Goal: Task Accomplishment & Management: Manage account settings

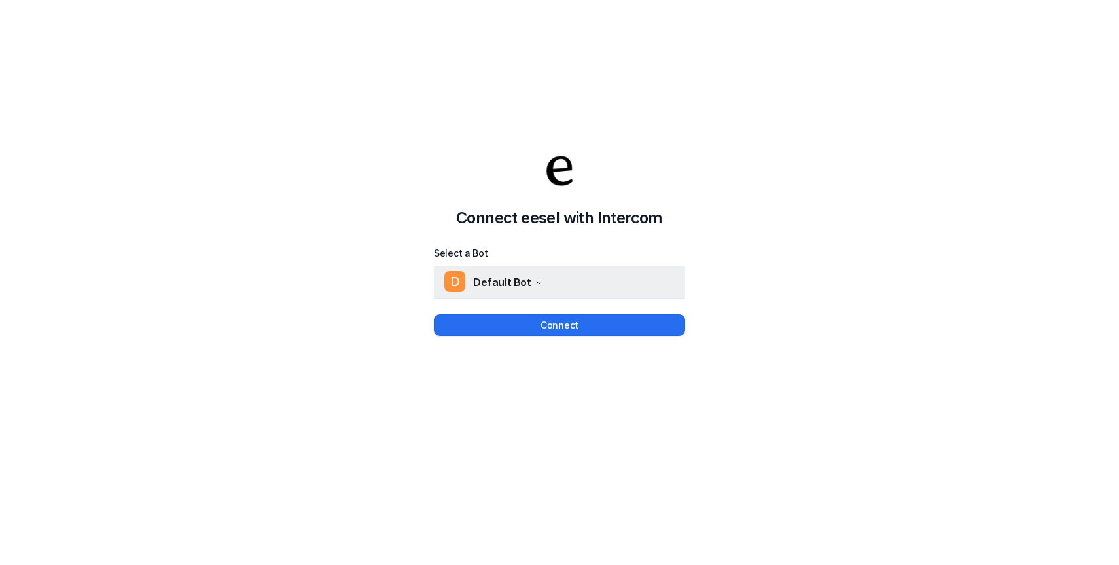
click at [535, 279] on icon "button" at bounding box center [539, 283] width 8 height 8
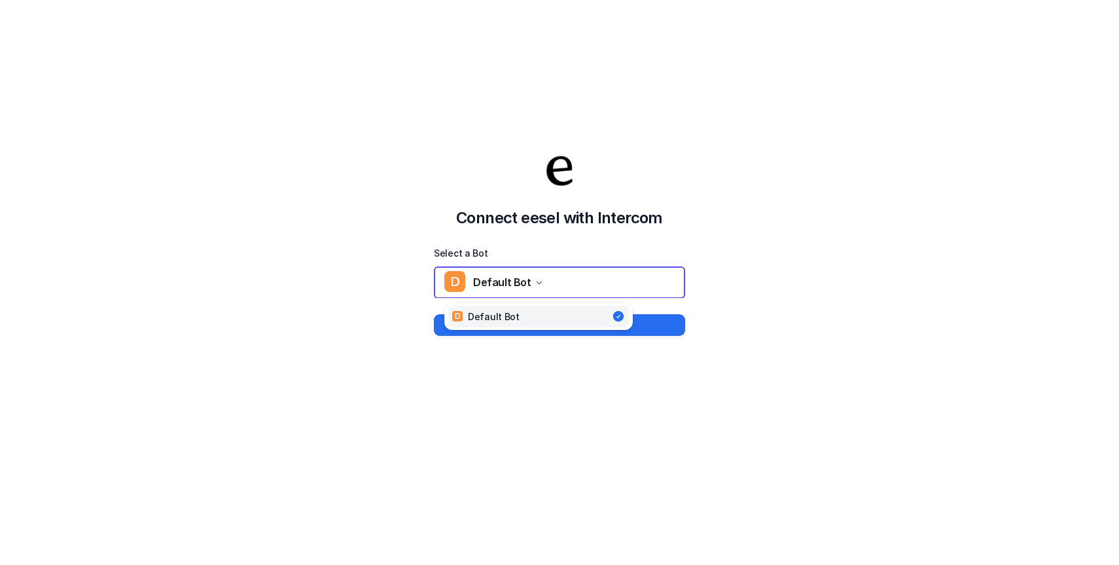
click at [535, 385] on div "Connect eesel with Intercom Select a Bot D Default Bot D Default Bot Connect" at bounding box center [559, 230] width 1119 height 565
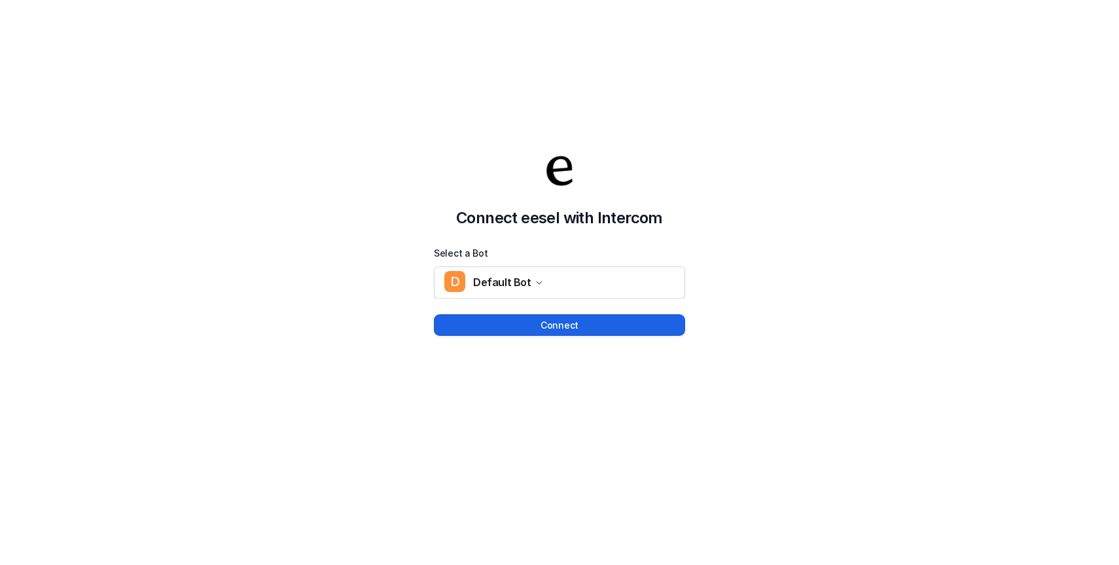
click at [577, 331] on button "Connect" at bounding box center [559, 325] width 251 height 22
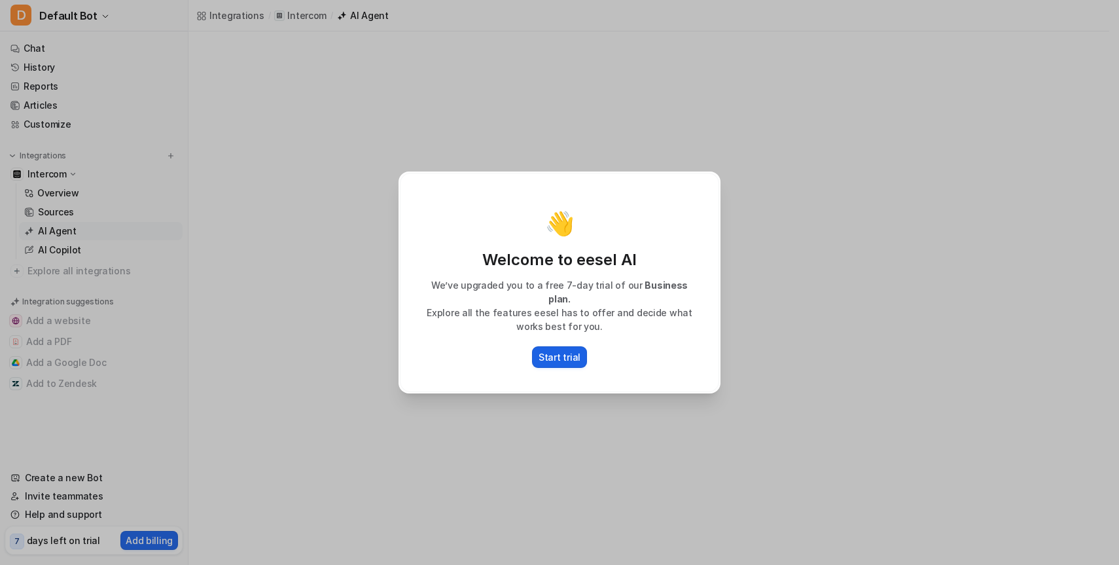
click at [571, 357] on button "Start trial" at bounding box center [559, 357] width 55 height 22
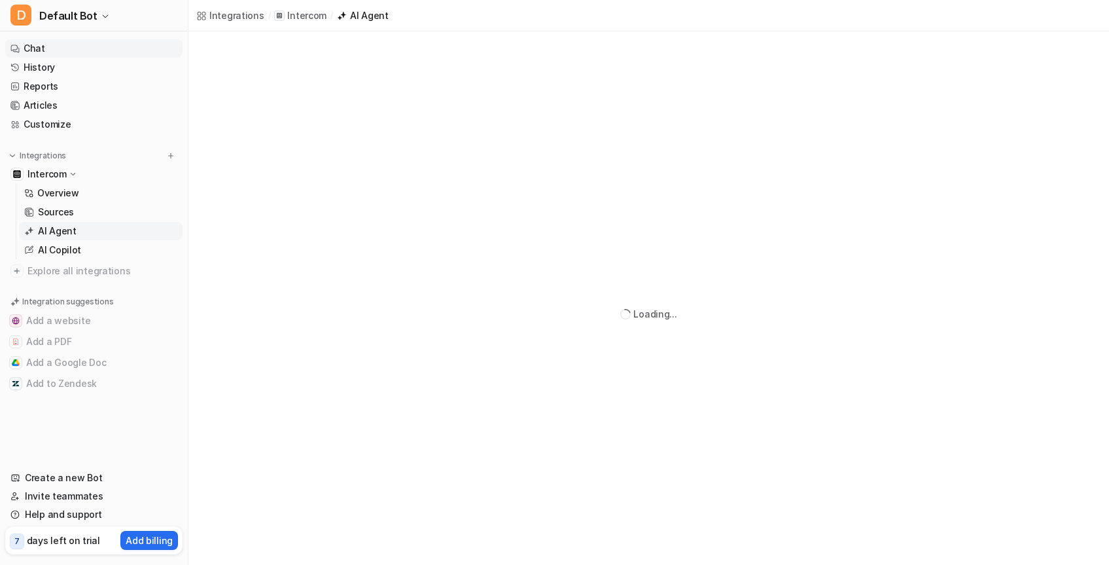
click at [35, 54] on link "Chat" at bounding box center [93, 48] width 177 height 18
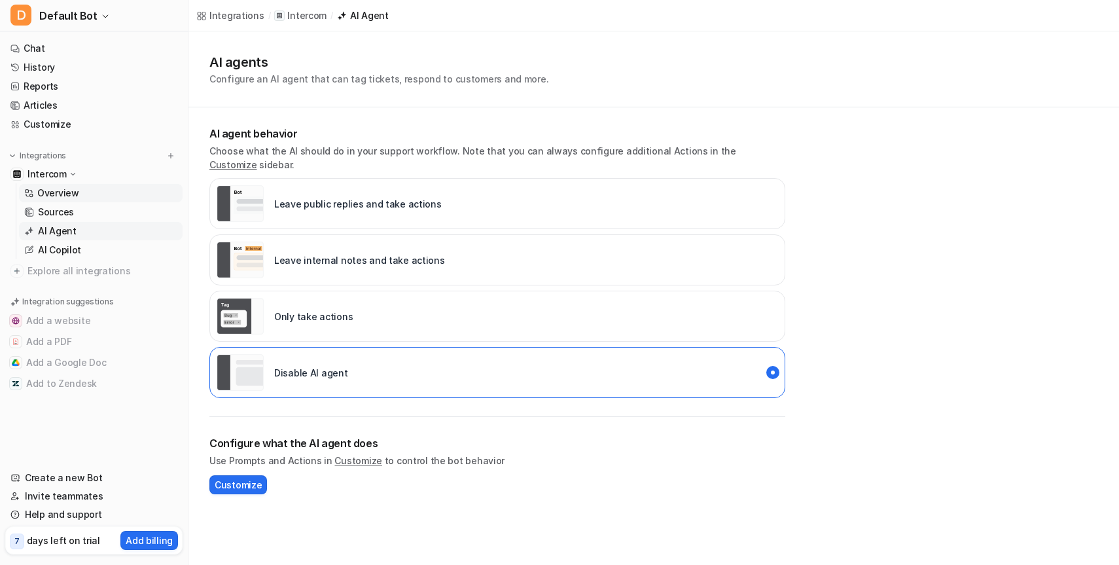
click at [60, 190] on p "Overview" at bounding box center [58, 193] width 42 height 13
click at [66, 227] on p "AI Agent" at bounding box center [57, 230] width 39 height 13
click at [69, 217] on p "Sources" at bounding box center [56, 212] width 36 height 13
click at [77, 545] on p "days left on trial" at bounding box center [63, 540] width 73 height 14
click at [158, 537] on p "Add billing" at bounding box center [149, 540] width 47 height 14
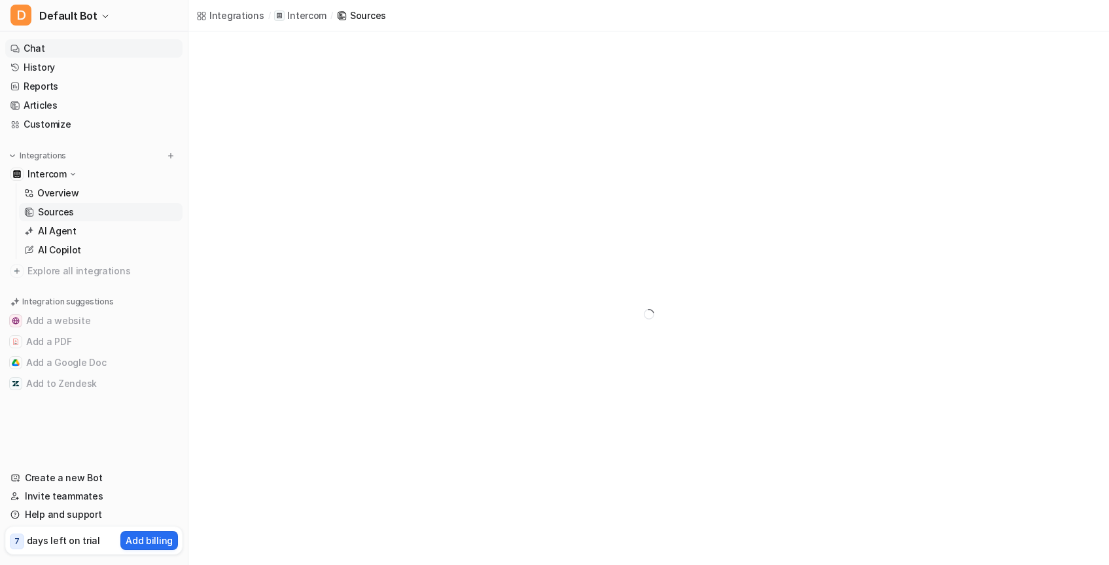
click at [43, 40] on link "Chat" at bounding box center [93, 48] width 177 height 18
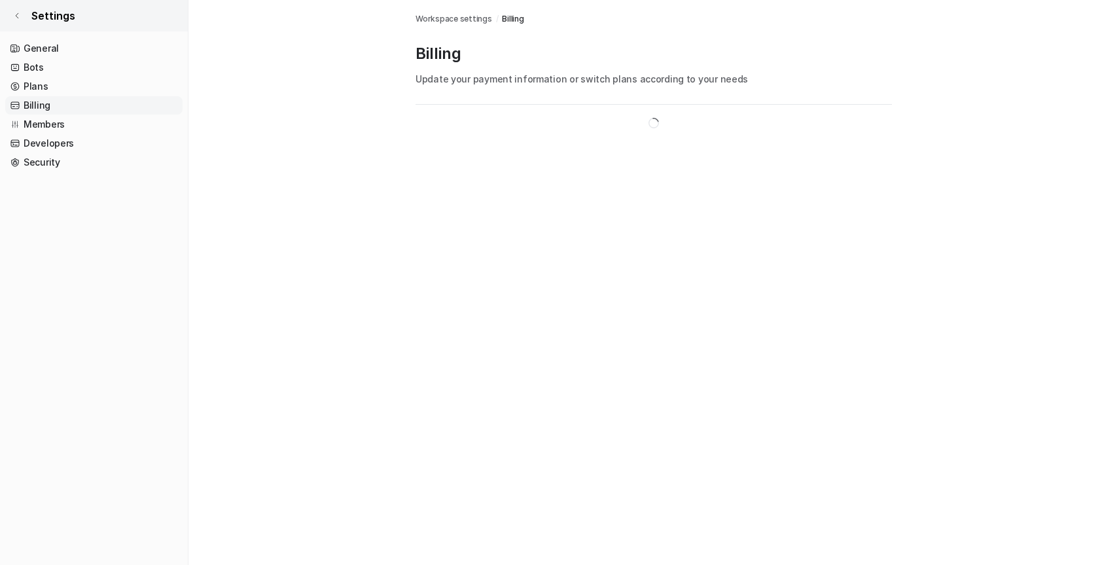
click at [22, 16] on link "Settings" at bounding box center [94, 15] width 188 height 31
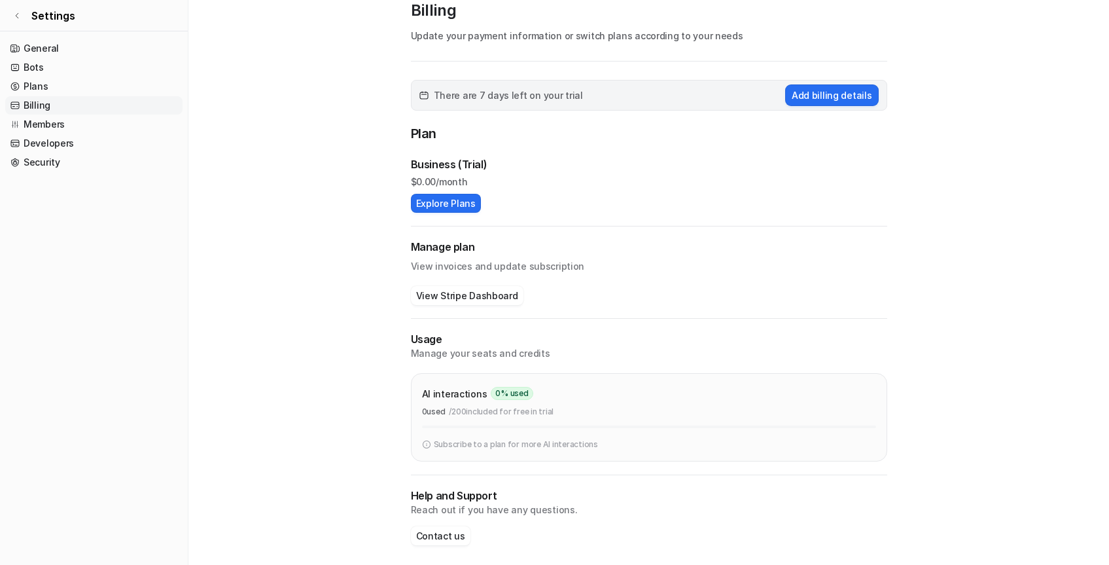
scroll to position [50, 0]
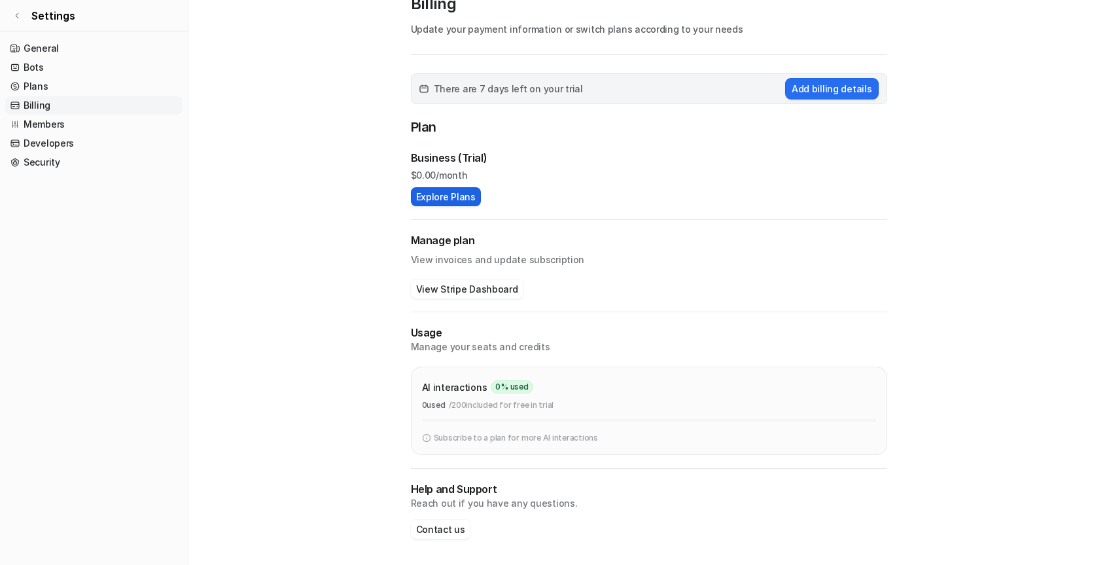
click at [469, 200] on button "Explore Plans" at bounding box center [446, 196] width 70 height 19
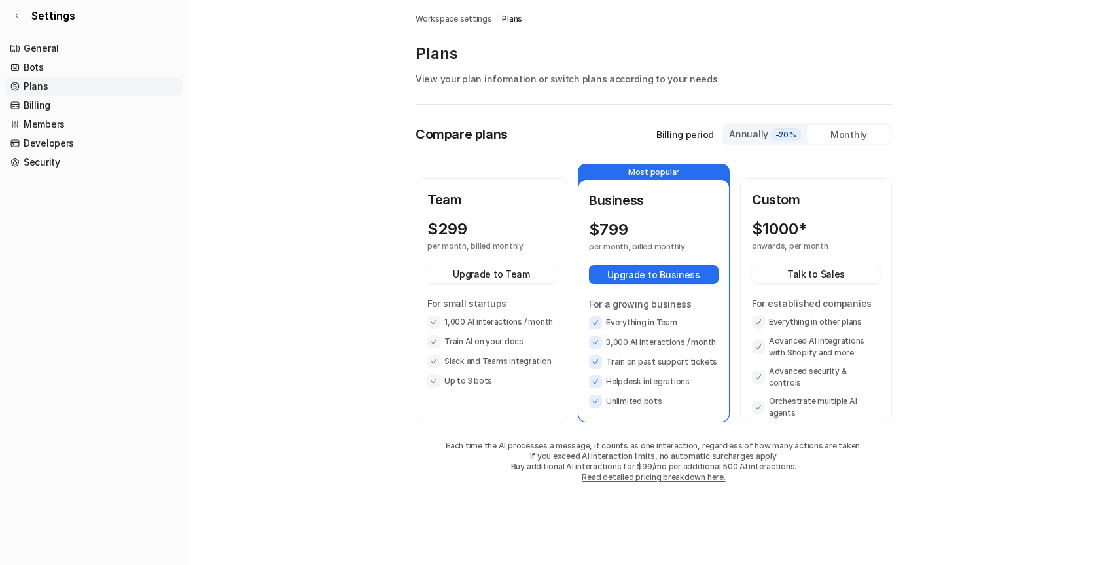
click at [773, 351] on li "Advanced AI integrations with Shopify and more" at bounding box center [816, 347] width 128 height 24
click at [240, 187] on main "Workspace settings / Plans Plans View your plan information or switch plans acc…" at bounding box center [653, 254] width 931 height 509
click at [480, 202] on p "Team" at bounding box center [491, 200] width 128 height 20
click at [687, 134] on p "Billing period" at bounding box center [685, 135] width 58 height 14
click at [842, 135] on div "Monthly" at bounding box center [849, 134] width 84 height 19
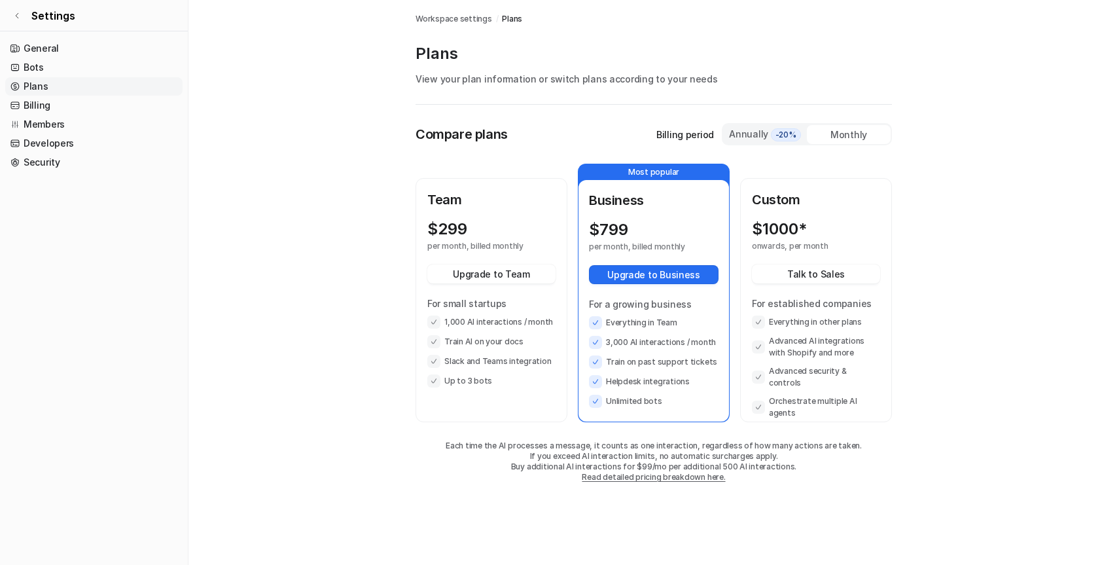
click at [780, 137] on span "-20%" at bounding box center [786, 134] width 30 height 13
click at [753, 137] on div "Annually -20%" at bounding box center [764, 134] width 73 height 14
click at [857, 133] on div "Monthly" at bounding box center [849, 134] width 84 height 19
click at [763, 135] on div "Annually -20%" at bounding box center [764, 134] width 73 height 14
drag, startPoint x: 598, startPoint y: 118, endPoint x: 540, endPoint y: 115, distance: 58.3
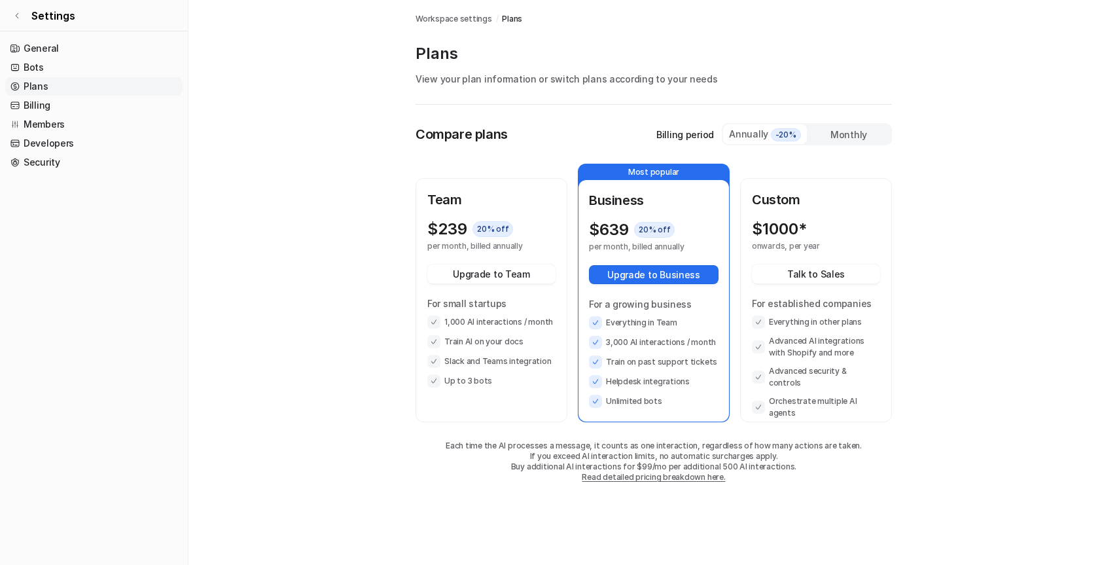
click at [590, 118] on div "Compare plans Billing period Annually -20% Monthly Team $ 239 20 % off per mont…" at bounding box center [654, 307] width 476 height 404
click at [453, 15] on span "Workspace settings" at bounding box center [454, 19] width 77 height 12
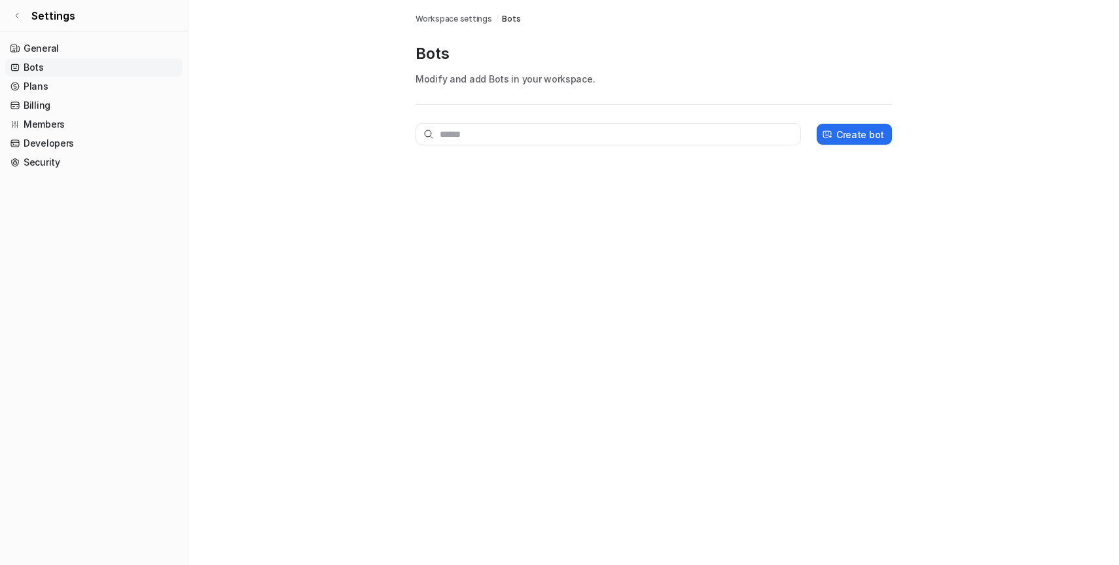
click at [69, 58] on link "Bots" at bounding box center [93, 67] width 177 height 18
click at [66, 52] on link "General" at bounding box center [93, 48] width 177 height 18
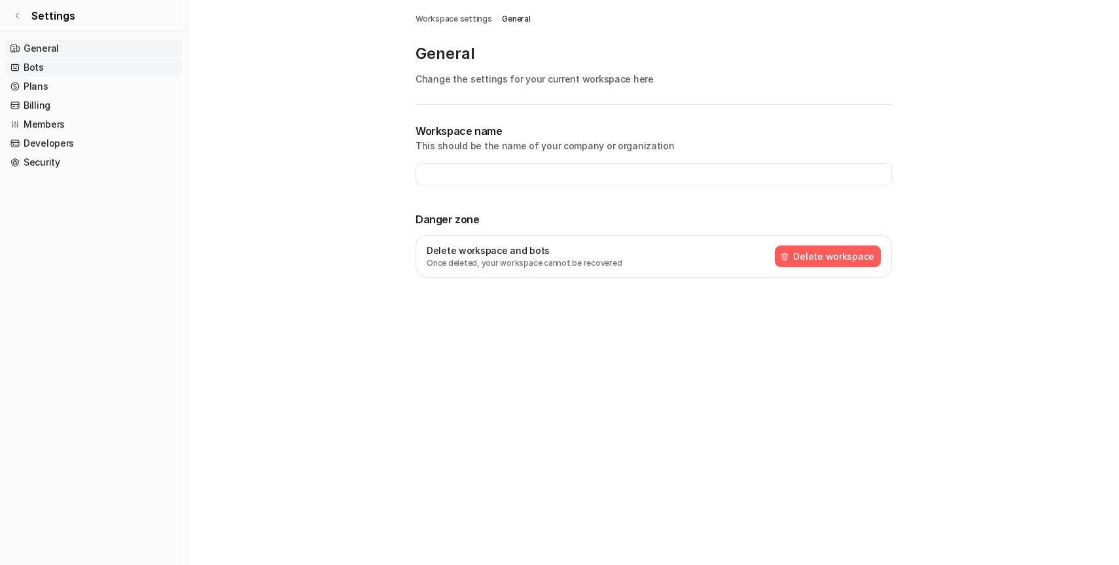
click at [43, 60] on link "Bots" at bounding box center [93, 67] width 177 height 18
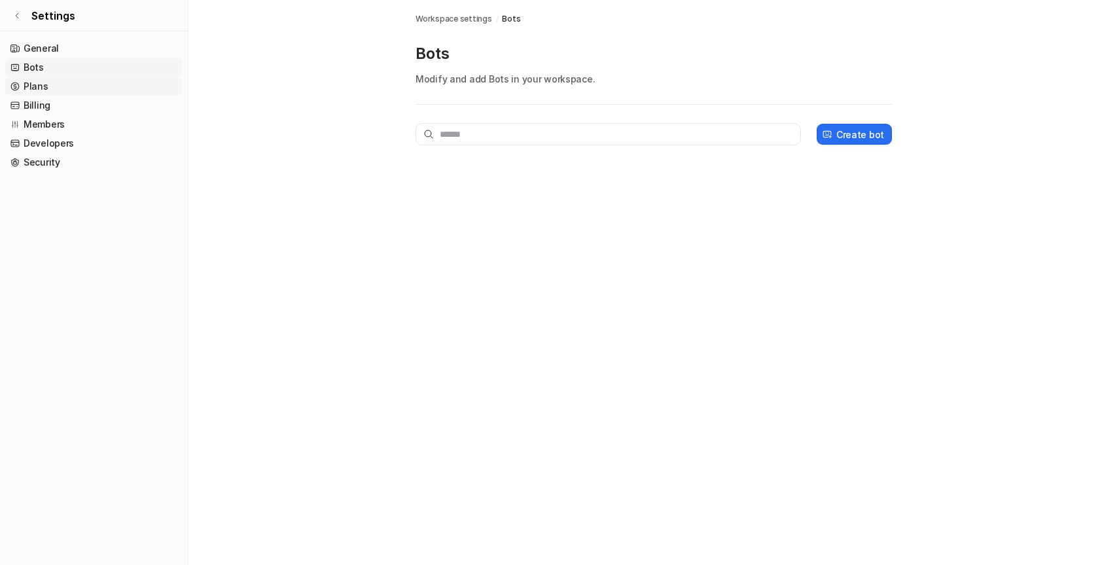
click at [63, 86] on link "Plans" at bounding box center [93, 86] width 177 height 18
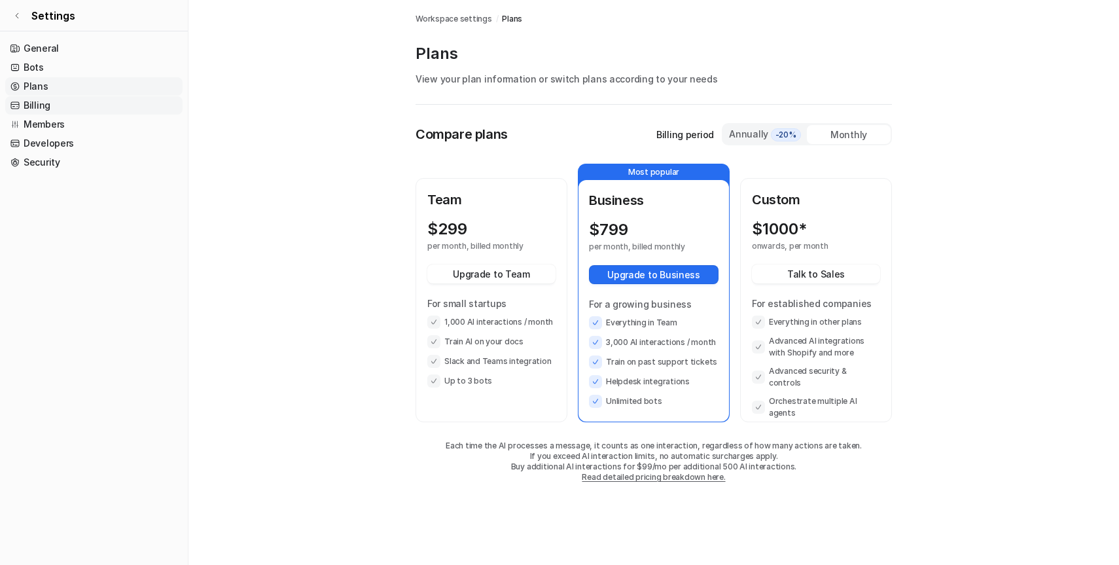
click at [44, 96] on link "Billing" at bounding box center [93, 105] width 177 height 18
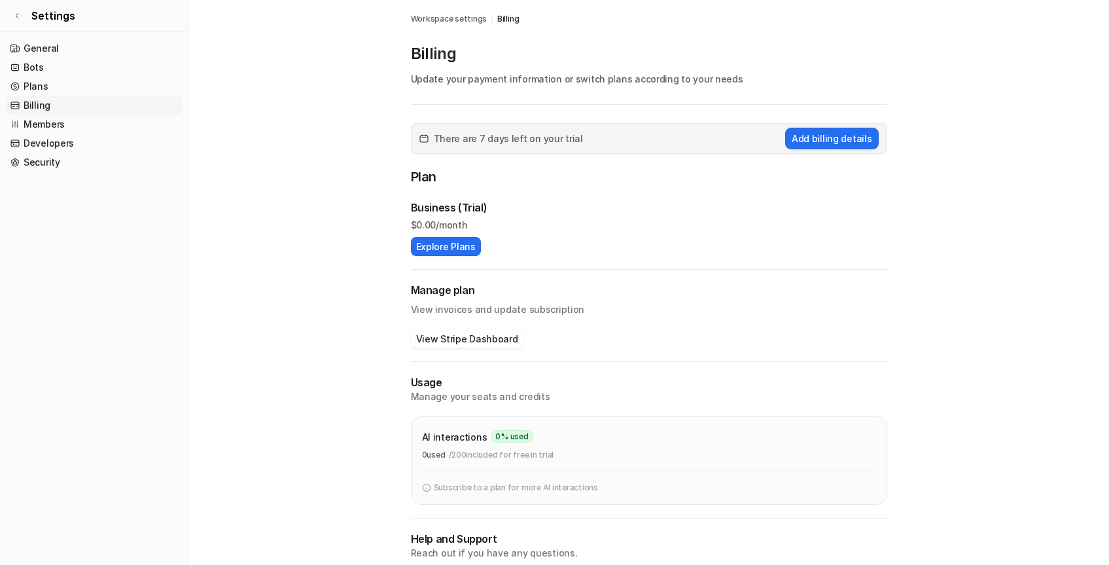
scroll to position [50, 0]
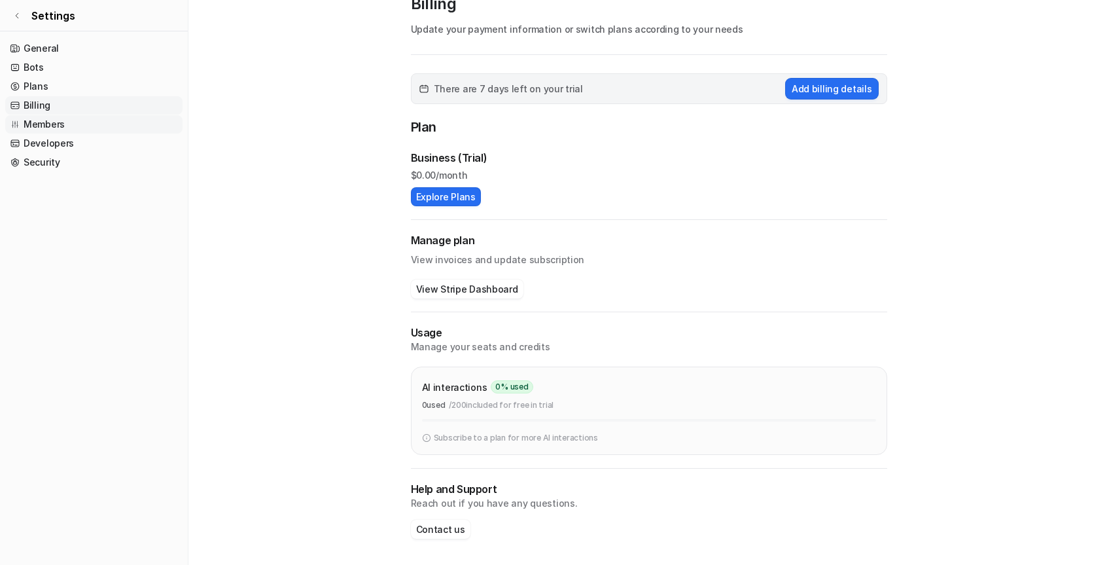
click at [45, 125] on link "Members" at bounding box center [93, 124] width 177 height 18
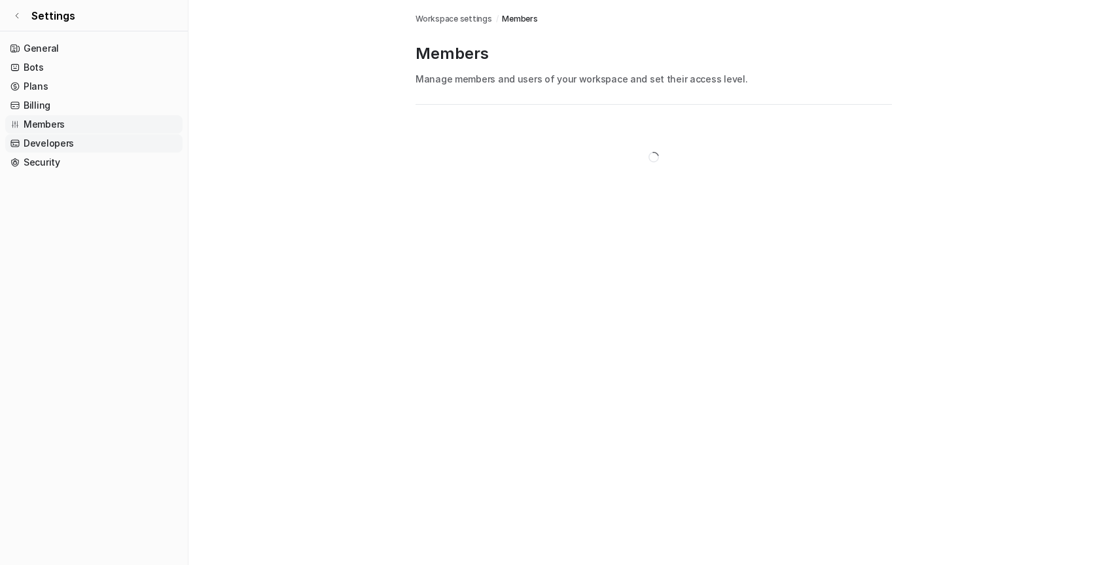
click at [51, 141] on link "Developers" at bounding box center [93, 143] width 177 height 18
